Goal: Task Accomplishment & Management: Use online tool/utility

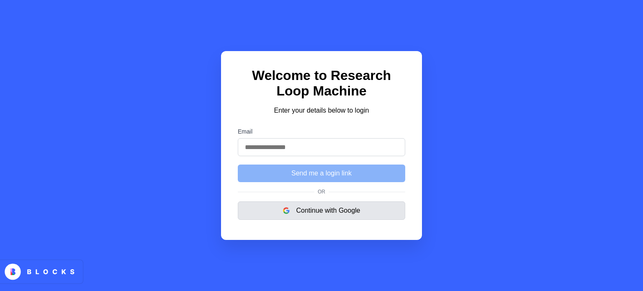
click at [297, 209] on button "Continue with Google" at bounding box center [322, 210] width 168 height 18
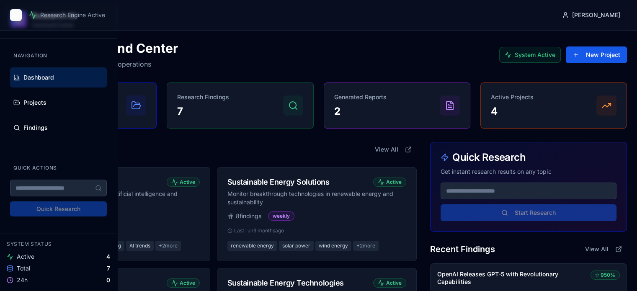
click at [13, 11] on button "Toggle Sidebar" at bounding box center [16, 15] width 12 height 12
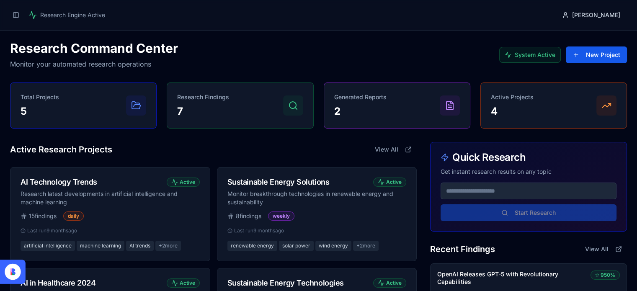
click at [12, 270] on icon at bounding box center [11, 270] width 2 height 5
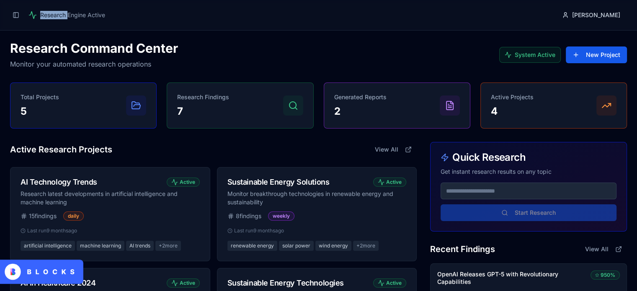
drag, startPoint x: 36, startPoint y: 15, endPoint x: 69, endPoint y: 17, distance: 32.8
click at [69, 17] on div "Research Engine Active" at bounding box center [66, 15] width 77 height 8
click at [69, 17] on span "Research Engine Active" at bounding box center [72, 15] width 65 height 8
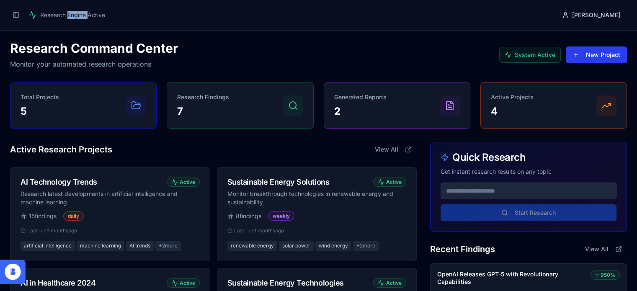
click at [577, 60] on button "New Project" at bounding box center [596, 54] width 61 height 17
